Goal: Check status: Check status

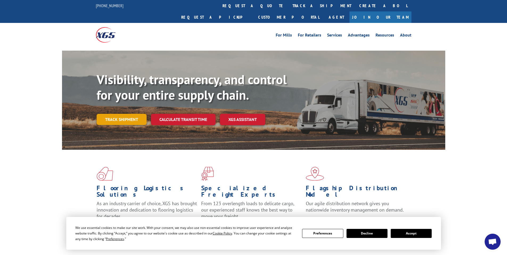
click at [120, 114] on link "Track shipment" at bounding box center [122, 119] width 50 height 11
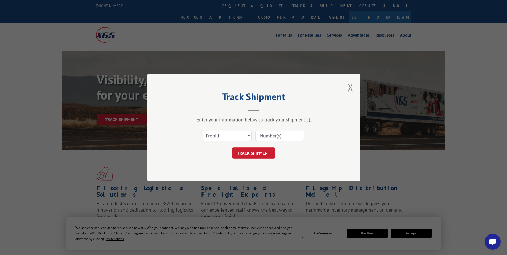
click at [268, 134] on input at bounding box center [279, 135] width 49 height 11
paste input "17521542"
type input "17521542"
click at [254, 151] on button "TRACK SHIPMENT" at bounding box center [254, 152] width 44 height 11
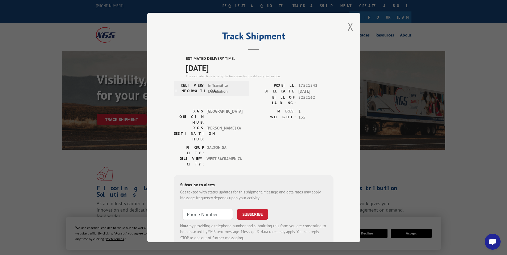
drag, startPoint x: 183, startPoint y: 56, endPoint x: 226, endPoint y: 67, distance: 43.8
click at [226, 67] on div "ESTIMATED DELIVERY TIME: [DATE] The estimated time is using the time zone for t…" at bounding box center [254, 151] width 160 height 191
copy div "ESTIMATED DELIVERY TIME: [DATE]"
click at [348, 24] on button "Close modal" at bounding box center [350, 26] width 6 height 14
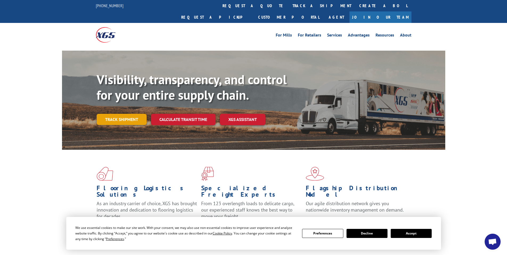
click at [117, 114] on link "Track shipment" at bounding box center [122, 119] width 50 height 11
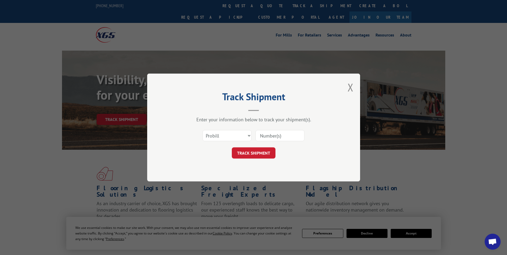
click at [271, 136] on input at bounding box center [279, 135] width 49 height 11
paste input "17521825"
type input "17521825"
click at [256, 151] on button "TRACK SHIPMENT" at bounding box center [254, 152] width 44 height 11
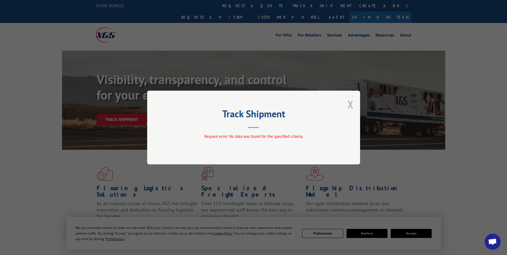
click at [350, 104] on button "Close modal" at bounding box center [350, 104] width 6 height 14
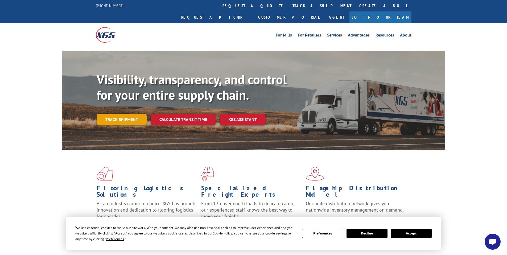
click at [118, 114] on link "Track shipment" at bounding box center [122, 119] width 50 height 11
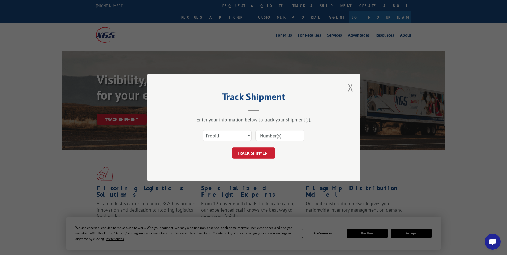
click at [263, 136] on input at bounding box center [279, 135] width 49 height 11
paste input "17230238"
type input "17230238"
click at [263, 153] on button "TRACK SHIPMENT" at bounding box center [254, 152] width 44 height 11
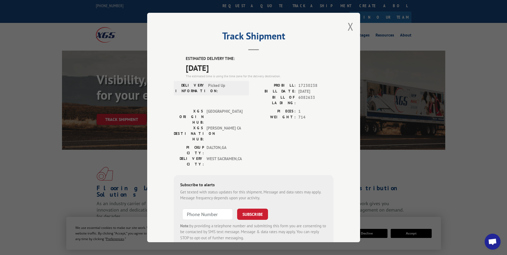
drag, startPoint x: 182, startPoint y: 55, endPoint x: 234, endPoint y: 67, distance: 53.6
click at [234, 67] on div "Track Shipment ESTIMATED DELIVERY TIME: [DATE] The estimated time is using the …" at bounding box center [253, 127] width 213 height 229
copy div "ESTIMATED DELIVERY TIME: [DATE]"
click at [347, 26] on button "Close modal" at bounding box center [350, 26] width 6 height 14
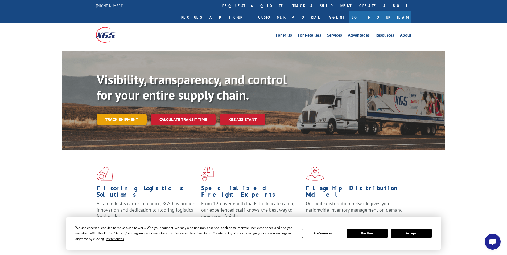
click at [122, 114] on link "Track shipment" at bounding box center [122, 119] width 50 height 11
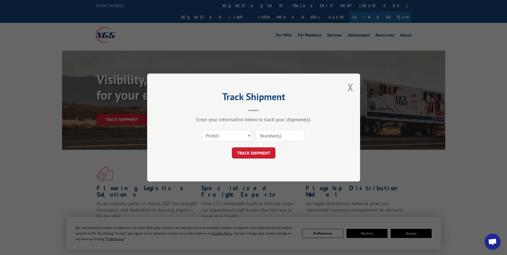
click at [272, 135] on input at bounding box center [279, 135] width 49 height 11
paste input "17521612"
type input "17521612"
click at [248, 155] on button "TRACK SHIPMENT" at bounding box center [254, 152] width 44 height 11
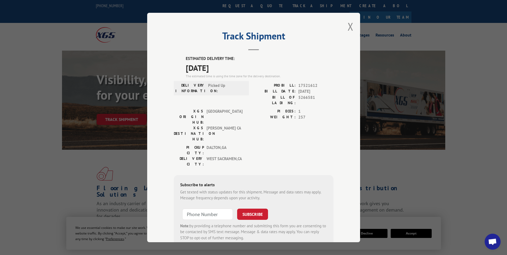
drag, startPoint x: 184, startPoint y: 56, endPoint x: 234, endPoint y: 66, distance: 51.4
click at [234, 66] on div "ESTIMATED DELIVERY TIME: [DATE] The estimated time is using the time zone for t…" at bounding box center [260, 67] width 148 height 23
copy div "ESTIMATED DELIVERY TIME: [DATE]"
click at [348, 25] on button "Close modal" at bounding box center [350, 26] width 6 height 14
